Goal: Task Accomplishment & Management: Use online tool/utility

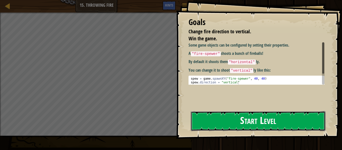
click at [235, 121] on button "Start Level" at bounding box center [258, 121] width 135 height 20
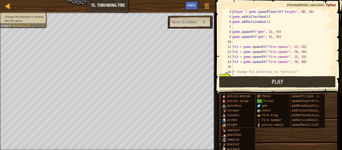
scroll to position [48, 0]
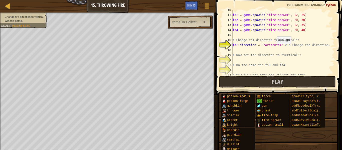
click at [275, 46] on div "fs1 = game . spawnXY ( "fire-spewer" , 12 , 25 ) fs2 = game . spawnXY ( "fire-s…" at bounding box center [283, 45] width 103 height 75
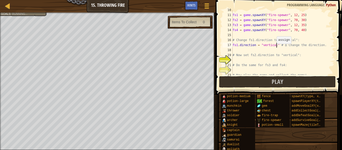
scroll to position [2, 7]
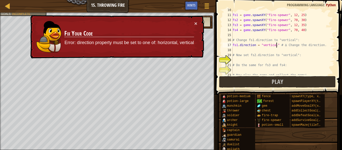
click at [269, 54] on div "fs1 = game . spawnXY ( "fire-spewer" , 12 , 25 ) fs2 = game . spawnXY ( "fire-s…" at bounding box center [283, 45] width 103 height 75
type textarea "# Now set fs2.direction to "vertical":"
click at [245, 60] on div "fs1 = game . spawnXY ( "fire-spewer" , 12 , 25 ) fs2 = game . spawnXY ( "fire-s…" at bounding box center [283, 45] width 103 height 75
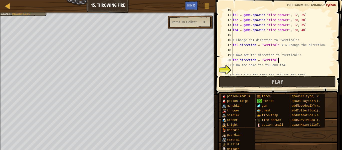
scroll to position [55, 0]
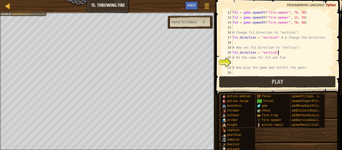
click at [270, 51] on div "fs2 = game . spawnXY ( "fire-spewer" , 70 , 30 ) fs3 = game . spawnXY ( "fire-s…" at bounding box center [283, 47] width 103 height 75
type textarea "fs2.direction = "vertical" # Do the same for fs3 and fs4:"
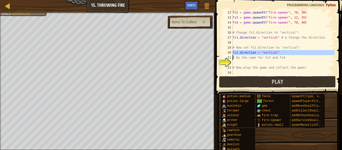
click at [262, 61] on div "fs2 = game . spawnXY ( "fire-spewer" , 70 , 30 ) fs3 = game . spawnXY ( "fire-s…" at bounding box center [283, 47] width 103 height 75
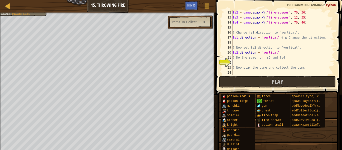
scroll to position [2, 0]
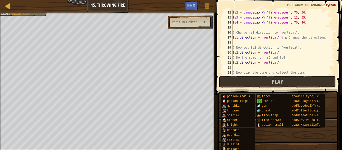
click at [257, 67] on div "fs2 = game . spawnXY ( "fire-spewer" , 70 , 30 ) fs3 = game . spawnXY ( "fire-s…" at bounding box center [283, 47] width 103 height 75
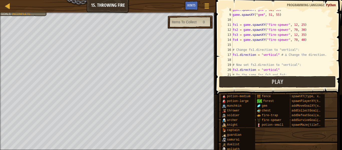
scroll to position [65, 0]
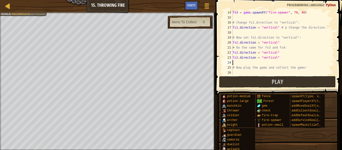
click at [238, 53] on div "fs4 = game . spawnXY ( "fire-spewer" , 70 , 40 ) # Change fs1.direction to "ver…" at bounding box center [283, 47] width 103 height 75
type textarea "fs4.direction = "vertical""
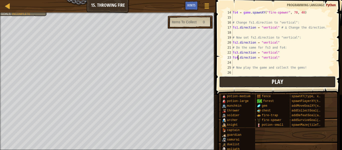
click at [274, 79] on span "Play" at bounding box center [278, 82] width 12 height 8
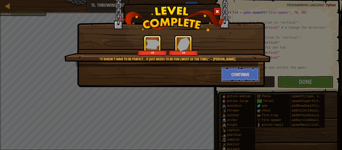
click at [237, 73] on button "Continue" at bounding box center [240, 74] width 39 height 15
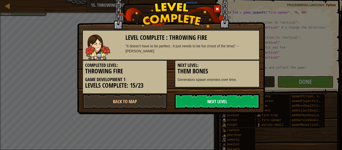
click at [226, 102] on link "Next Level" at bounding box center [217, 101] width 85 height 15
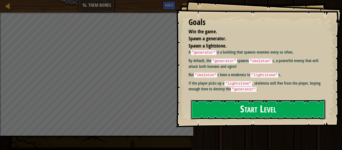
click at [230, 103] on button "Start Level" at bounding box center [258, 110] width 135 height 20
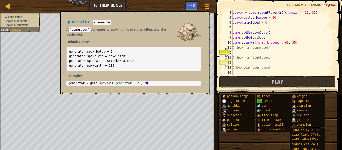
scroll to position [15, 0]
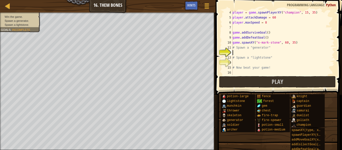
click at [249, 54] on div "player = game . spawnPlayerXY ( "champion" , 15 , 35 ) player . attackDamage = …" at bounding box center [283, 47] width 103 height 75
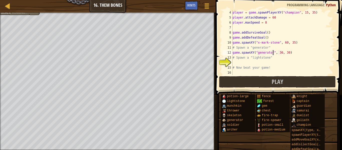
scroll to position [2, 6]
click at [265, 52] on div "player = game . spawnPlayerXY ( "champion" , 15 , 35 ) player . attackDamage = …" at bounding box center [283, 47] width 103 height 75
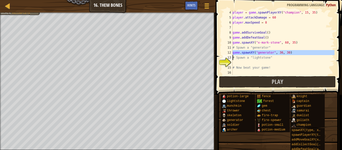
click at [258, 59] on div "player = game . spawnPlayerXY ( "champion" , 15 , 35 ) player . attackDamage = …" at bounding box center [283, 47] width 103 height 75
type textarea "# Spawn a "lightstone""
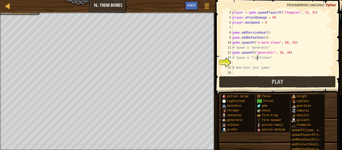
click at [256, 61] on div "player = game . spawnPlayerXY ( "champion" , 15 , 35 ) player . attackDamage = …" at bounding box center [283, 47] width 103 height 75
click at [262, 62] on div "player = game . spawnPlayerXY ( "champion" , 15 , 35 ) player . attackDamage = …" at bounding box center [283, 47] width 103 height 75
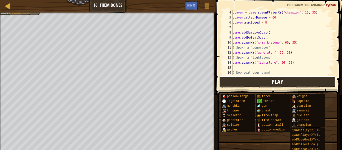
click at [296, 80] on button "Play" at bounding box center [277, 82] width 117 height 12
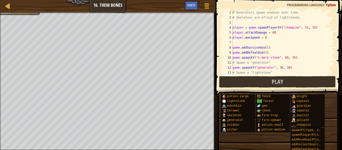
scroll to position [0, 0]
click at [268, 37] on div "# Generators spawn enemies over time. # Skeletons are afraid of lightstones. pl…" at bounding box center [283, 47] width 103 height 75
click at [275, 35] on div "# Generators spawn enemies over time. # Skeletons are afraid of lightstones. pl…" at bounding box center [283, 47] width 103 height 75
click at [275, 33] on div "# Generators spawn enemies over time. # Skeletons are afraid of lightstones. pl…" at bounding box center [283, 47] width 103 height 75
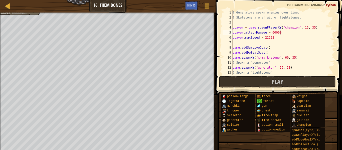
type textarea "player.attackDamage = 600000"
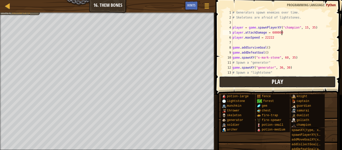
click at [237, 79] on button "Play" at bounding box center [277, 82] width 117 height 12
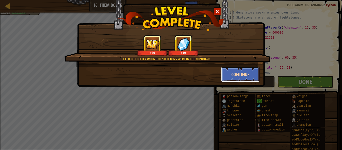
click at [233, 70] on button "Continue" at bounding box center [240, 74] width 39 height 15
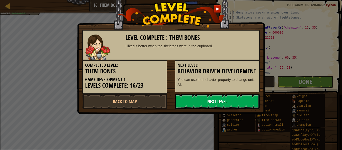
click at [202, 106] on link "Next Level" at bounding box center [217, 101] width 85 height 15
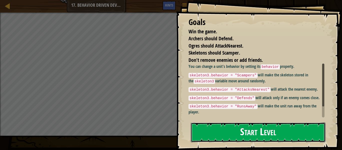
click at [273, 127] on button "Start Level" at bounding box center [258, 133] width 135 height 20
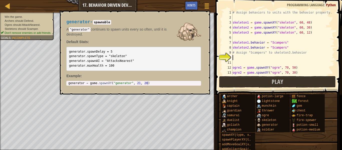
scroll to position [13, 0]
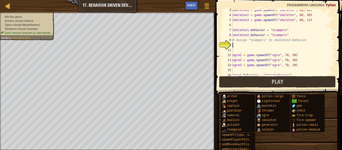
click at [266, 42] on div "skeleton1 = game . spawnXY ( "skeleton" , 60 , 48 ) skeleton2 = game . spawnXY …" at bounding box center [283, 45] width 103 height 75
type textarea "# Assign "Scampers" to skeleton3.behavior"
click at [253, 47] on div "skeleton1 = game . spawnXY ( "skeleton" , 60 , 48 ) skeleton2 = game . spawnXY …" at bounding box center [283, 45] width 103 height 75
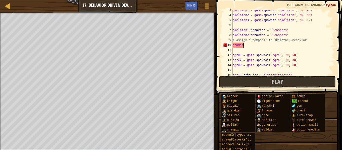
scroll to position [2, 2]
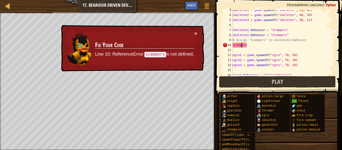
click at [282, 45] on div "skeleton1 = game . spawnXY ( "skeleton" , 60 , 48 ) skeleton2 = game . spawnXY …" at bounding box center [283, 45] width 103 height 75
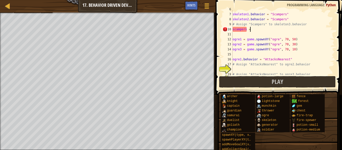
scroll to position [2, 2]
click at [243, 28] on div "skeleton1 . behavior = "Scampers" skeleton2 . behavior = "Scampers" # Assign "S…" at bounding box center [283, 44] width 103 height 75
type textarea "scampers ="
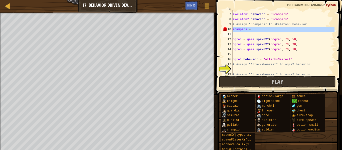
scroll to position [2, 0]
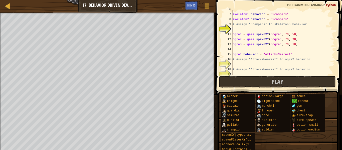
click at [260, 19] on div "skeleton1 . behavior = "Scampers" skeleton2 . behavior = "Scampers" # Assign "S…" at bounding box center [283, 44] width 103 height 75
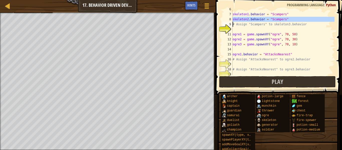
click at [260, 19] on div "skeleton1 . behavior = "Scampers" skeleton2 . behavior = "Scampers" # Assign "S…" at bounding box center [283, 42] width 103 height 65
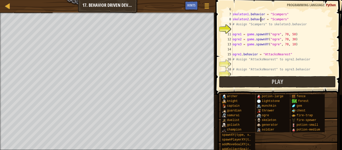
click at [260, 19] on div "skeleton1 . behavior = "Scampers" skeleton2 . behavior = "Scampers" # Assign "S…" at bounding box center [283, 44] width 103 height 75
click at [260, 19] on div "skeleton1 . behavior = "Scampers" skeleton2 . behavior = "Scampers" # Assign "S…" at bounding box center [283, 42] width 103 height 65
click at [260, 19] on div "skeleton1 . behavior = "Scampers" skeleton2 . behavior = "Scampers" # Assign "S…" at bounding box center [283, 44] width 103 height 75
click at [260, 19] on div "skeleton1 . behavior = "Scampers" skeleton2 . behavior = "Scampers" # Assign "S…" at bounding box center [283, 42] width 103 height 65
click at [260, 19] on div "skeleton1 . behavior = "Scampers" skeleton2 . behavior = "Scampers" # Assign "S…" at bounding box center [283, 44] width 103 height 75
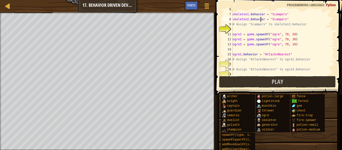
click at [260, 19] on div "skeleton1 . behavior = "Scampers" skeleton2 . behavior = "Scampers" # Assign "S…" at bounding box center [283, 44] width 103 height 75
type textarea "skeleton2.behavior = "Scampers" # Assign "Scampers" to skeleton3.behavior"
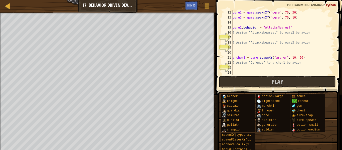
scroll to position [53, 0]
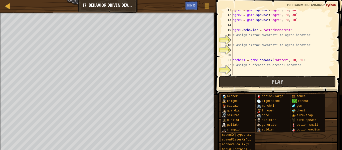
click at [246, 40] on div "ogre1 = game . spawnXY ( "ogre" , 70 , 50 ) ogre2 = game . spawnXY ( "ogre" , 7…" at bounding box center [283, 45] width 103 height 75
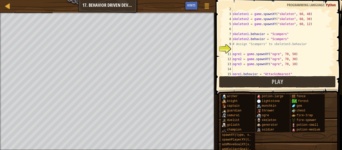
scroll to position [9, 0]
click at [241, 48] on div "skeleton1 = game . spawnXY ( "skeleton" , 60 , 48 ) skeleton2 = game . spawnXY …" at bounding box center [283, 44] width 103 height 75
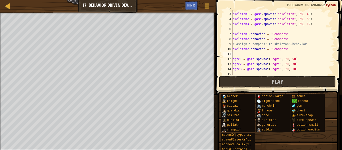
click at [249, 49] on div "skeleton1 = game . spawnXY ( "skeleton" , 60 , 48 ) skeleton2 = game . spawnXY …" at bounding box center [283, 44] width 103 height 75
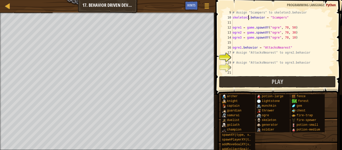
scroll to position [41, 0]
click at [262, 48] on div "# Assign "Scampers" to skeleton3.behavior skeleton3 . behavior = "Scampers" ogr…" at bounding box center [283, 47] width 103 height 75
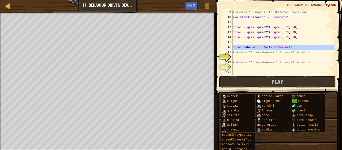
click at [254, 54] on div "# Assign "Scampers" to skeleton3.behavior skeleton3 . behavior = "Scampers" ogr…" at bounding box center [283, 47] width 103 height 75
type textarea "# Assign "AttacksNearest" to ogre2.behavior"
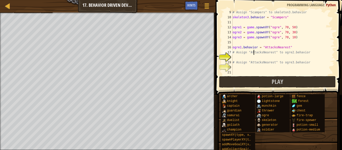
click at [254, 56] on div "# Assign "Scampers" to skeleton3.behavior skeleton3 . behavior = "Scampers" ogr…" at bounding box center [283, 47] width 103 height 75
paste textarea "ogre1.behavior = "AttacksNearest""
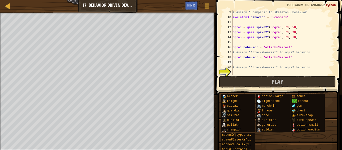
click at [241, 58] on div "# Assign "Scampers" to skeleton3.behavior skeleton3 . behavior = "Scampers" ogr…" at bounding box center [283, 47] width 103 height 75
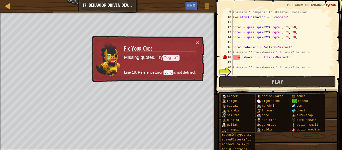
scroll to position [2, 2]
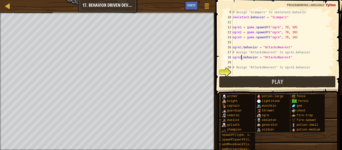
click at [245, 58] on div "# Assign "Scampers" to skeleton3.behavior skeleton3 . behavior = "Scampers" ogr…" at bounding box center [283, 47] width 103 height 75
type textarea "ogre2.behavior = "AttacksNearest""
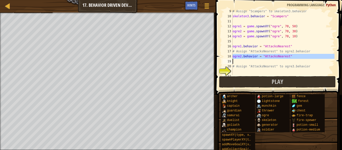
scroll to position [53, 0]
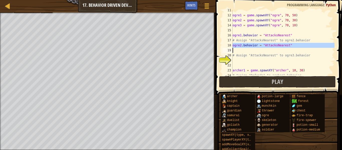
click at [245, 62] on div "ogre1 = game . spawnXY ( "ogre" , 70 , 50 ) ogre2 = game . spawnXY ( "ogre" , 7…" at bounding box center [283, 45] width 103 height 75
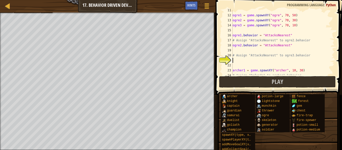
scroll to position [2, 0]
paste textarea "ogre2.behavior = "AttacksNearest""
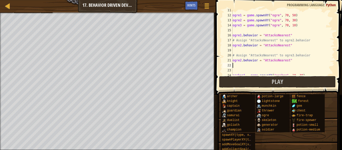
click at [241, 61] on div "ogre1 = game . spawnXY ( "ogre" , 70 , 50 ) ogre2 = game . spawnXY ( "ogre" , 7…" at bounding box center [283, 45] width 103 height 75
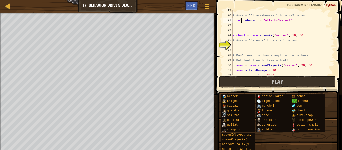
scroll to position [92, 0]
click at [254, 34] on div "# Assign "AttacksNearest" to ogre3.behavior ogre3 . behavior = "AttacksNearest"…" at bounding box center [283, 45] width 103 height 75
type textarea "archer1 = game.spawnXY("archer", 10, 30) # Assign "Defends" to archer1.behavior"
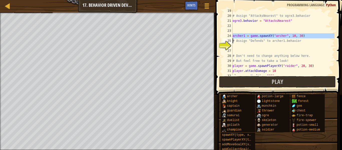
click at [254, 47] on div "# Assign "AttacksNearest" to ogre3.behavior ogre3 . behavior = "AttacksNearest"…" at bounding box center [283, 45] width 103 height 75
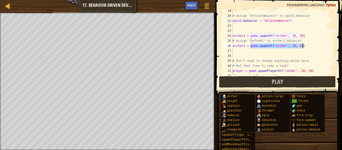
drag, startPoint x: 251, startPoint y: 46, endPoint x: 306, endPoint y: 48, distance: 55.2
click at [306, 48] on div "# Assign "AttacksNearest" to ogre3.behavior ogre3 . behavior = "AttacksNearest"…" at bounding box center [283, 45] width 103 height 75
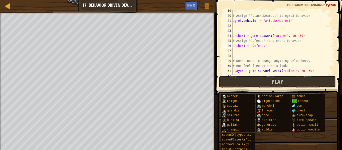
scroll to position [2, 3]
click at [323, 83] on button "Play" at bounding box center [277, 82] width 117 height 12
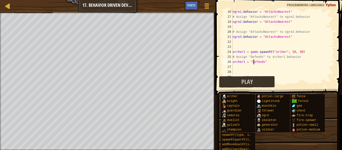
scroll to position [0, 0]
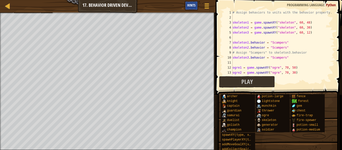
click at [190, 6] on span "Hints" at bounding box center [192, 5] width 8 height 5
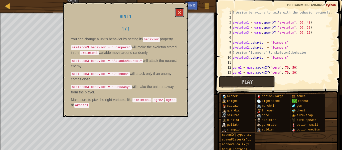
click at [176, 13] on button at bounding box center [180, 12] width 9 height 9
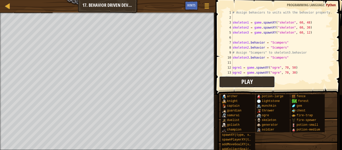
click at [257, 80] on button "Play" at bounding box center [247, 82] width 56 height 12
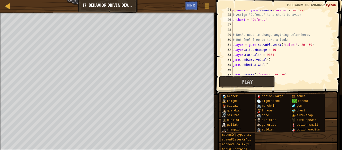
scroll to position [118, 0]
click at [278, 55] on div "archer1 = game . spawnXY ( "archer" , 10 , 30 ) # Assign "Defends" to archer1.b…" at bounding box center [283, 44] width 103 height 75
click at [293, 48] on div "archer1 = game . spawnXY ( "archer" , 10 , 30 ) # Assign "Defends" to archer1.b…" at bounding box center [283, 44] width 103 height 75
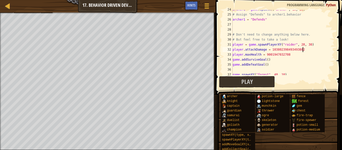
click at [269, 61] on div "archer1 = game . spawnXY ( "archer" , 10 , 30 ) # Assign "Defends" to archer1.b…" at bounding box center [283, 44] width 103 height 75
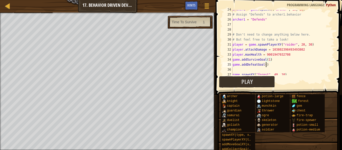
click at [266, 65] on div "archer1 = game . spawnXY ( "archer" , 10 , 30 ) # Assign "Defends" to archer1.b…" at bounding box center [283, 44] width 103 height 75
click at [257, 82] on button "Play" at bounding box center [247, 82] width 56 height 12
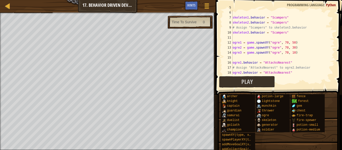
scroll to position [25, 0]
click at [240, 87] on button "Play" at bounding box center [247, 82] width 56 height 12
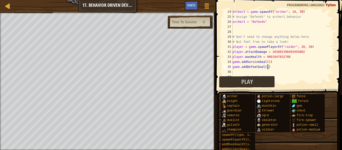
scroll to position [116, 0]
click at [282, 52] on div "archer1 = game . spawnXY ( "archer" , 10 , 30 ) # Assign "Defends" to archer1.b…" at bounding box center [283, 46] width 103 height 75
drag, startPoint x: 282, startPoint y: 52, endPoint x: 306, endPoint y: 52, distance: 23.8
click at [306, 52] on div "archer1 = game . spawnXY ( "archer" , 10 , 30 ) # Assign "Defends" to archer1.b…" at bounding box center [283, 46] width 103 height 75
click at [298, 55] on div "archer1 = game . spawnXY ( "archer" , 10 , 30 ) # Assign "Defends" to archer1.b…" at bounding box center [283, 46] width 103 height 75
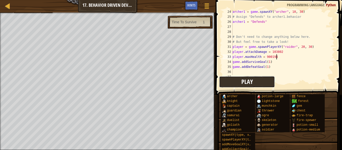
click at [235, 85] on button "Play" at bounding box center [247, 82] width 56 height 12
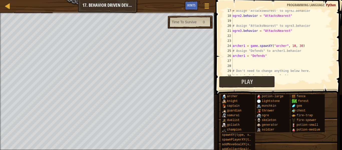
scroll to position [0, 0]
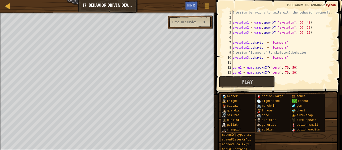
click at [304, 48] on div "# Assign behaviors to units with the behavior property. skeleton1 = game . spaw…" at bounding box center [283, 47] width 103 height 75
type textarea "skeleton2.behavior = "Scampers""
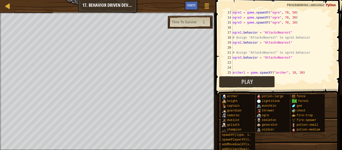
scroll to position [61, 0]
click at [270, 48] on div "ogre1 = game . spawnXY ( "ogre" , 70 , 50 ) ogre2 = game . spawnXY ( "ogre" , 7…" at bounding box center [283, 47] width 103 height 75
type textarea "ogre2.behavior = "AttacksNearest""
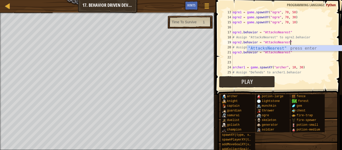
click at [291, 60] on div "ogre1 = game . spawnXY ( "ogre" , 70 , 50 ) ogre2 = game . spawnXY ( "ogre" , 7…" at bounding box center [283, 47] width 103 height 75
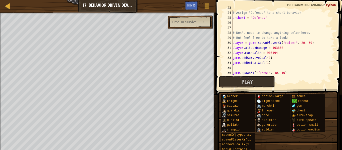
scroll to position [115, 0]
click at [286, 53] on div "archer1 = game . spawnXY ( "archer" , 10 , 30 ) # Assign "Defends" to archer1.b…" at bounding box center [283, 42] width 103 height 75
click at [293, 48] on div "archer1 = game . spawnXY ( "archer" , 10 , 30 ) # Assign "Defends" to archer1.b…" at bounding box center [283, 42] width 103 height 75
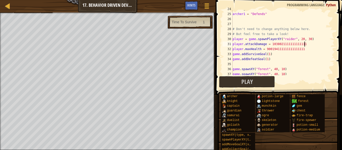
scroll to position [119, 0]
click at [253, 80] on button "Play" at bounding box center [247, 82] width 56 height 12
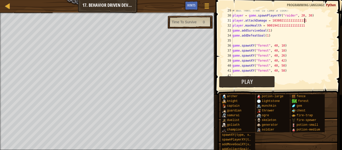
scroll to position [143, 0]
click at [270, 31] on div "# But feel free to take a look! player = game . spawnPlayerXY ( "raider" , 20 ,…" at bounding box center [283, 45] width 103 height 75
type textarea "game.addSurviveGoal(2)"
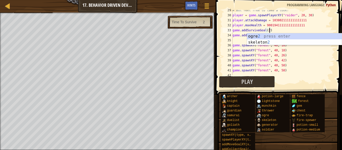
click at [277, 31] on div "# But feel free to take a look! player = game . spawnPlayerXY ( "raider" , 20 ,…" at bounding box center [283, 45] width 103 height 75
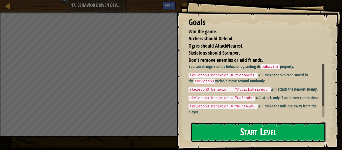
click at [227, 131] on button "Start Level" at bounding box center [258, 133] width 135 height 20
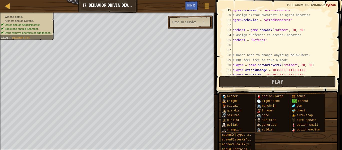
scroll to position [93, 0]
click at [263, 85] on button "Play" at bounding box center [277, 82] width 117 height 12
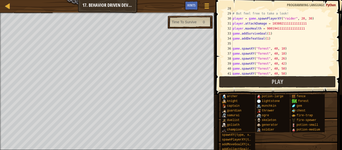
scroll to position [143, 0]
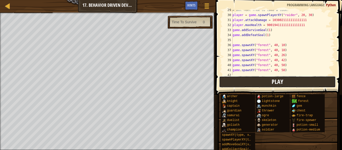
click at [264, 81] on button "Play" at bounding box center [277, 82] width 117 height 12
click at [268, 36] on div "# But feel free to take a look! player = game . spawnPlayerXY ( "raider" , 20 ,…" at bounding box center [283, 45] width 103 height 75
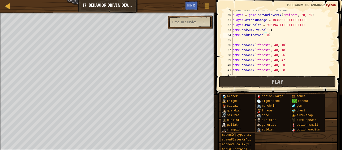
scroll to position [2, 5]
click at [234, 84] on button "Play" at bounding box center [277, 82] width 117 height 12
click at [268, 35] on div "# But feel free to take a look! player = game . spawnPlayerXY ( "raider" , 20 ,…" at bounding box center [283, 45] width 103 height 75
click at [270, 30] on div "# But feel free to take a look! player = game . spawnPlayerXY ( "raider" , 20 ,…" at bounding box center [283, 45] width 103 height 75
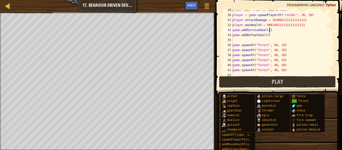
scroll to position [2, 6]
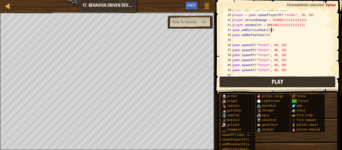
click at [249, 80] on button "Play" at bounding box center [277, 82] width 117 height 12
click at [245, 81] on button "Play" at bounding box center [277, 82] width 117 height 12
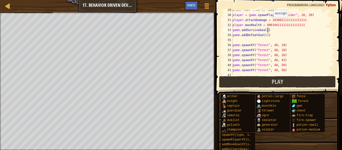
scroll to position [2, 5]
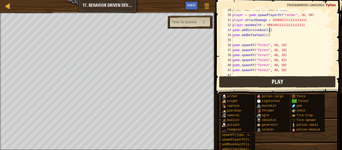
type textarea "game.addSurviveGoal(1)"
click at [251, 85] on button "Play" at bounding box center [277, 82] width 117 height 12
click at [241, 82] on button "Play" at bounding box center [277, 82] width 117 height 12
click at [243, 81] on button "Play" at bounding box center [277, 82] width 117 height 12
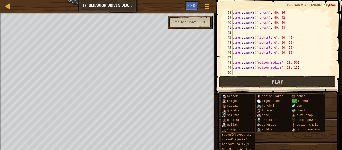
scroll to position [201, 0]
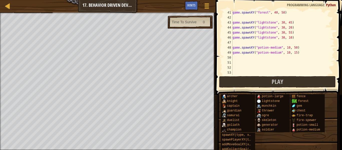
click at [298, 61] on div "game . spawnXY ( "forest" , 40 , 58 ) game . spawnXY ( "lightstone" , 30 , 45 )…" at bounding box center [283, 47] width 103 height 75
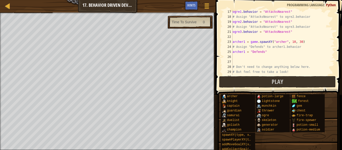
scroll to position [81, 0]
click at [269, 87] on button "Play" at bounding box center [277, 82] width 117 height 12
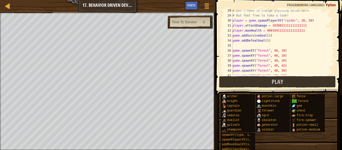
scroll to position [136, 0]
click at [273, 38] on div "# Don't need to change anything below here. # But feel free to take a look! pla…" at bounding box center [283, 45] width 103 height 75
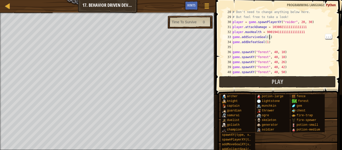
click at [270, 37] on div "# Don't need to change anything below here. # But feel free to take a look! pla…" at bounding box center [283, 47] width 103 height 75
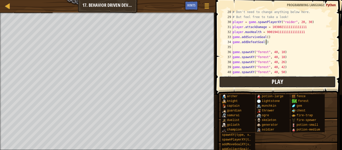
click at [288, 83] on button "Play" at bounding box center [277, 82] width 117 height 12
click at [319, 53] on div "# Don't need to change anything below here. # But feel free to take a look! pla…" at bounding box center [283, 47] width 103 height 75
type textarea "game.spawnXY("forest", 40, 10)"
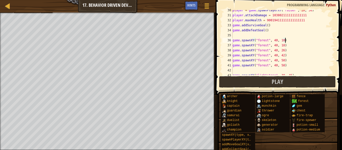
scroll to position [147, 0]
click at [266, 33] on div "player = game . spawnPlayerXY ( "raider" , 20 , 30 ) player . attackDamage = 10…" at bounding box center [283, 45] width 103 height 75
click at [267, 32] on div "player = game . spawnPlayerXY ( "raider" , 20 , 30 ) player . attackDamage = 10…" at bounding box center [283, 45] width 103 height 75
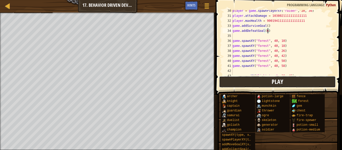
click at [289, 84] on button "Play" at bounding box center [277, 82] width 117 height 12
click at [268, 31] on div "player = game . spawnPlayerXY ( "raider" , 20 , 30 ) player . attackDamage = 10…" at bounding box center [283, 45] width 103 height 75
type textarea "game.addDefeatGoal(3)"
click at [276, 77] on button "Play" at bounding box center [277, 82] width 117 height 12
click at [269, 32] on div "player = game . spawnPlayerXY ( "raider" , 20 , 30 ) player . attackDamage = 10…" at bounding box center [283, 45] width 103 height 75
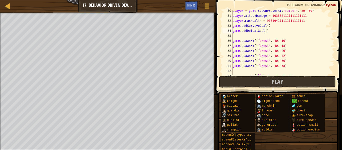
scroll to position [2, 5]
click at [314, 47] on div "player = game . spawnPlayerXY ( "raider" , 20 , 30 ) player . attackDamage = 10…" at bounding box center [283, 45] width 103 height 75
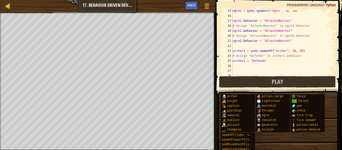
scroll to position [72, 0]
click at [295, 56] on div "ogre3 = game . spawnXY ( "ogre" , 70 , 10 ) ogre1 . behavior = "AttacksNearest"…" at bounding box center [283, 45] width 103 height 75
click at [246, 61] on div "ogre3 = game . spawnXY ( "ogre" , 70 , 10 ) ogre1 . behavior = "AttacksNearest"…" at bounding box center [283, 45] width 103 height 75
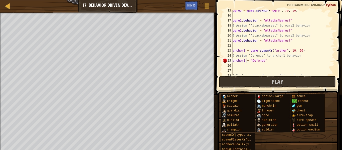
paste textarea "behavior"
type textarea "archer1.behavior = "Defends""
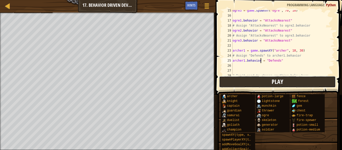
click at [296, 79] on button "Play" at bounding box center [277, 82] width 117 height 12
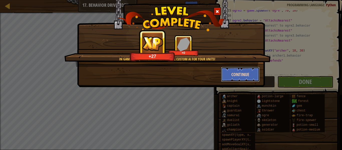
click at [242, 78] on button "Continue" at bounding box center [240, 74] width 39 height 15
